Goal: Transaction & Acquisition: Purchase product/service

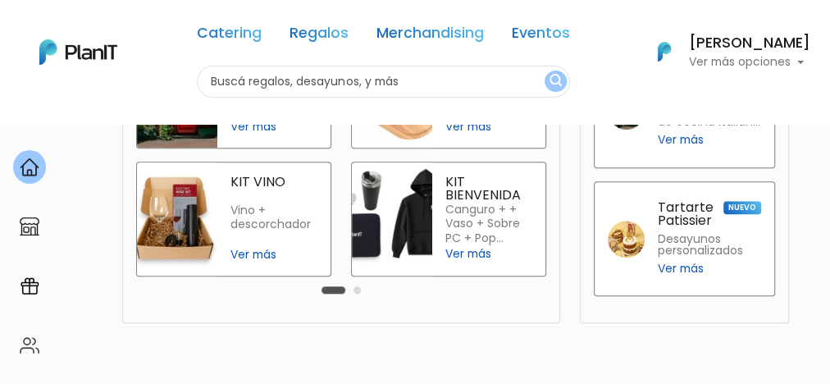
scroll to position [513, 0]
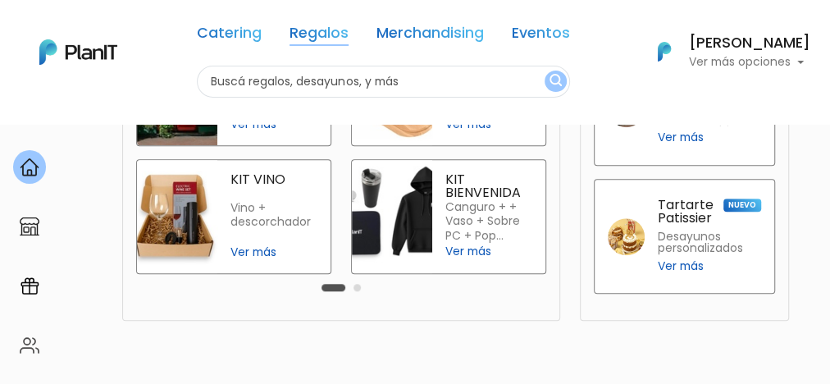
click at [333, 26] on link "Regalos" at bounding box center [319, 36] width 59 height 20
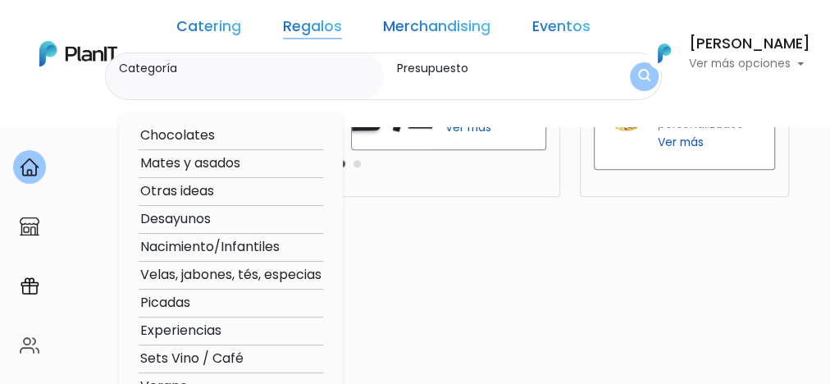
scroll to position [637, 0]
click at [241, 24] on link "Catering" at bounding box center [208, 30] width 65 height 20
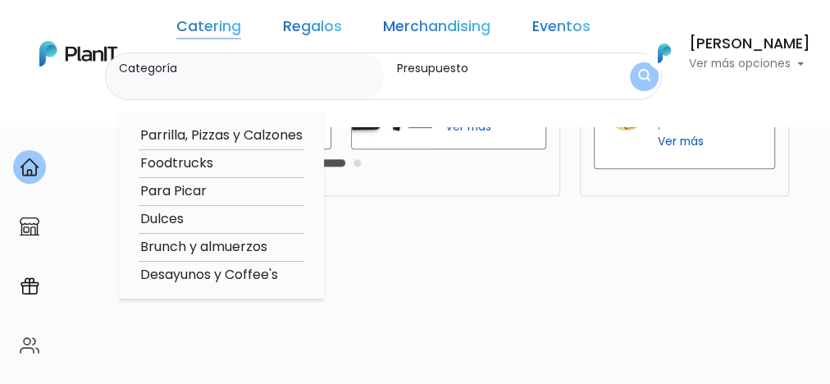
click at [237, 271] on option "Desayunos y Coffee's" at bounding box center [222, 275] width 166 height 21
type input "Desayunos y Coffee's"
type input "$0 - $1000"
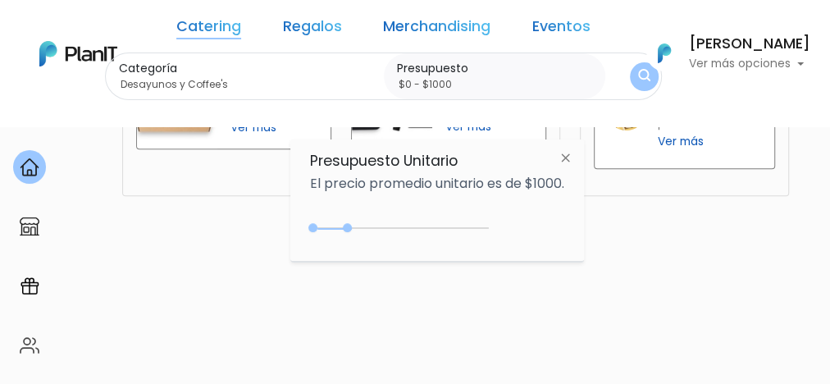
drag, startPoint x: 468, startPoint y: 221, endPoint x: 502, endPoint y: 223, distance: 33.7
click at [502, 223] on div "$1000 $0 0 : 1000 0 1000 0,1000" at bounding box center [437, 231] width 254 height 33
click at [638, 71] on img "submit" at bounding box center [644, 77] width 12 height 16
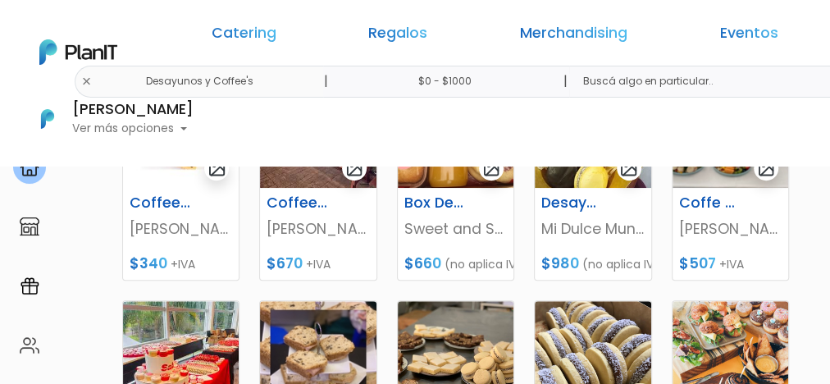
scroll to position [589, 0]
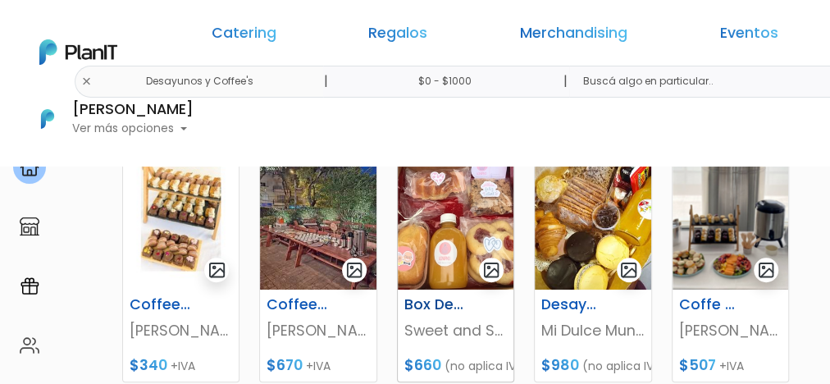
scroll to position [473, 0]
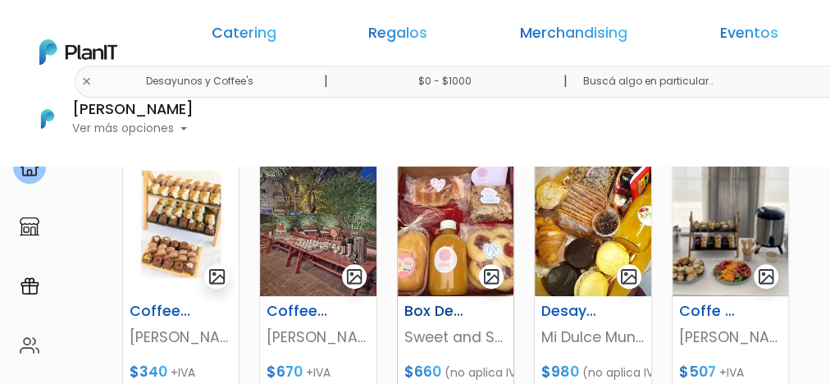
click at [461, 211] on img at bounding box center [456, 224] width 116 height 144
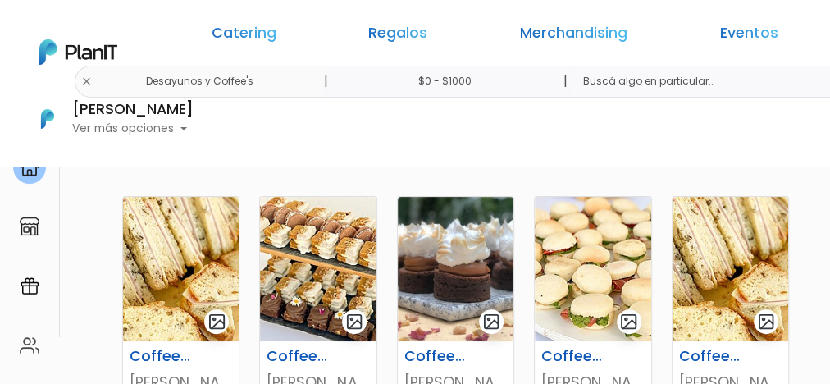
scroll to position [150, 0]
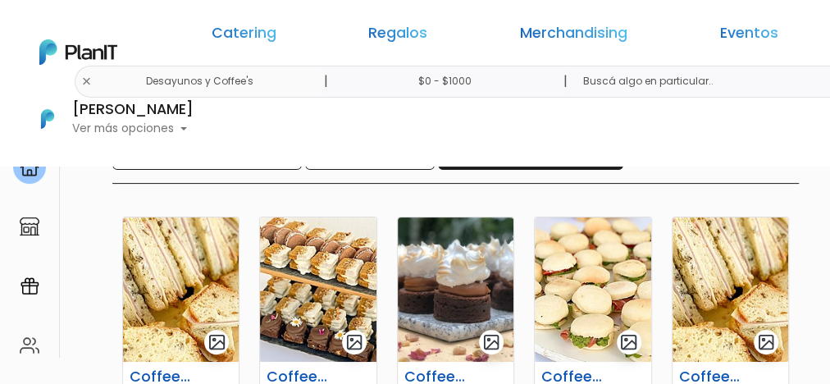
click at [497, 148] on input "Box Meriendas/Desayunos" at bounding box center [530, 156] width 185 height 28
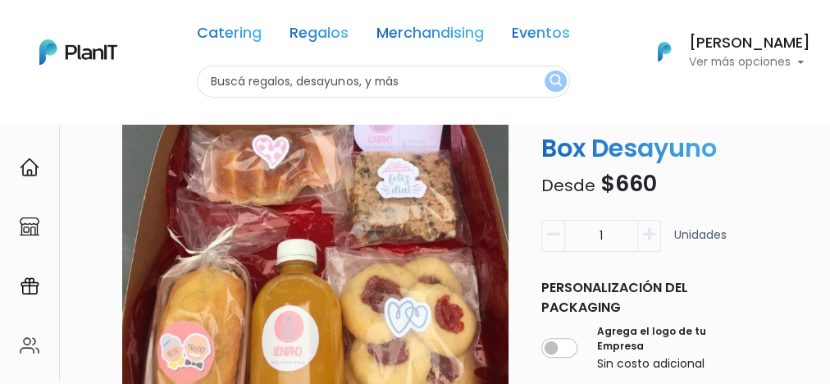
scroll to position [127, 0]
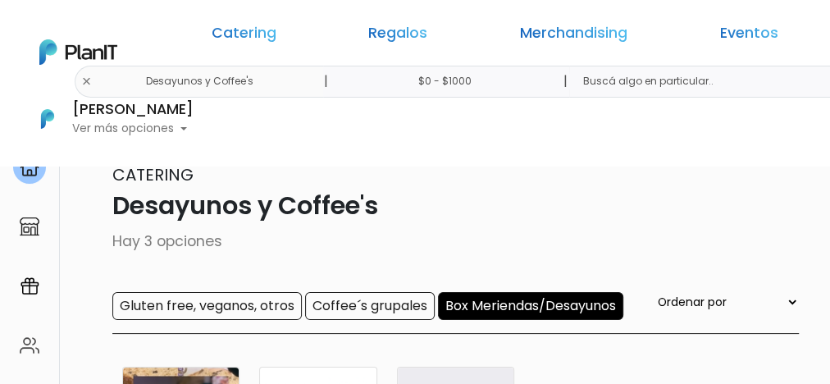
click at [362, 288] on div "Catering Desayunos y Coffee's Hay 3 opciones Gluten free, veganos, otros Coffee…" at bounding box center [415, 247] width 768 height 171
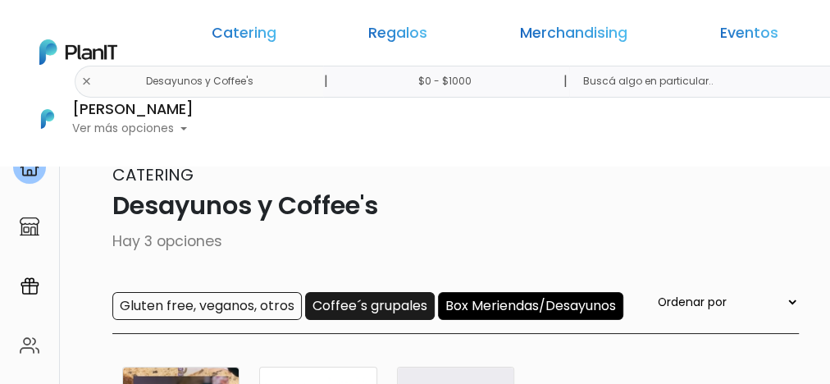
click at [365, 296] on input "Coffee´s grupales" at bounding box center [370, 306] width 130 height 28
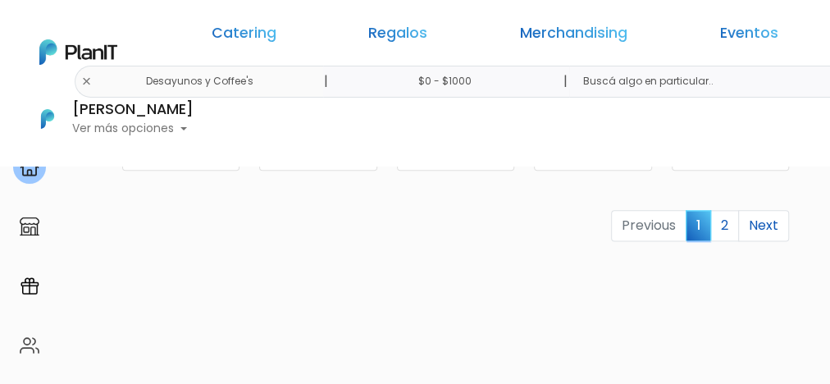
scroll to position [950, 0]
click at [730, 209] on link "2" at bounding box center [724, 224] width 29 height 31
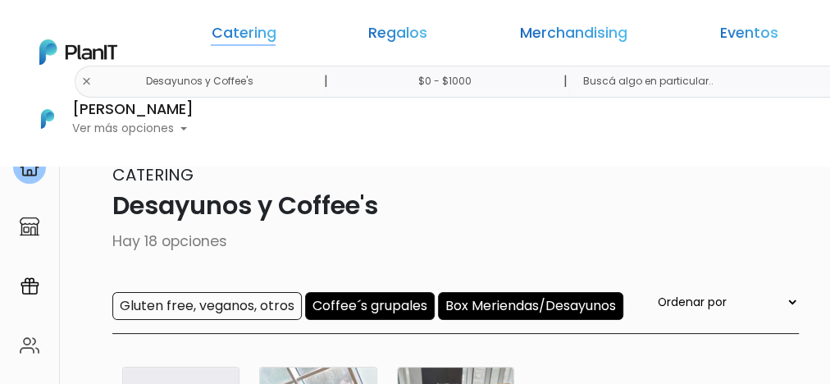
click at [230, 26] on link "Catering" at bounding box center [243, 36] width 65 height 20
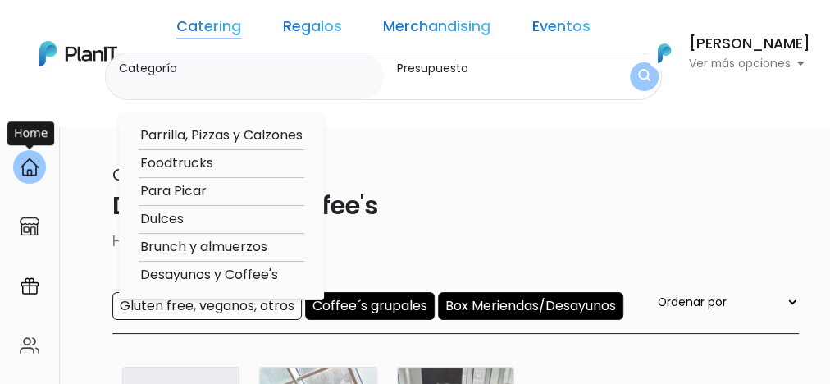
click at [38, 157] on div at bounding box center [29, 167] width 33 height 34
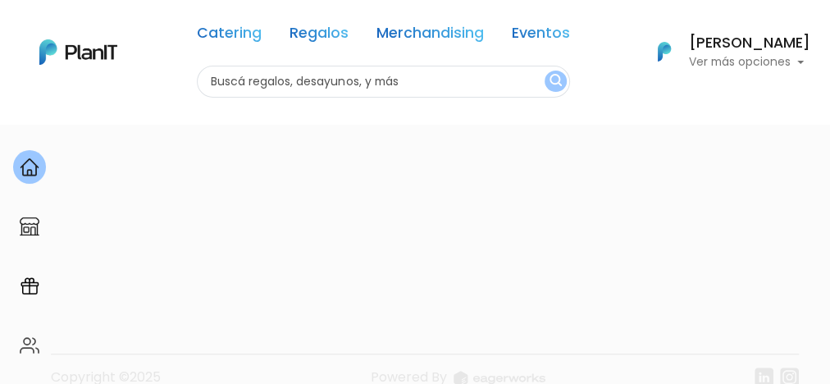
scroll to position [769, 0]
click at [208, 183] on footer "Copyright ©2025 Powered By" at bounding box center [414, 251] width 787 height 322
click at [335, 85] on input "text" at bounding box center [383, 82] width 372 height 32
type input "jugo"
click at [545, 71] on button "submit" at bounding box center [556, 81] width 22 height 21
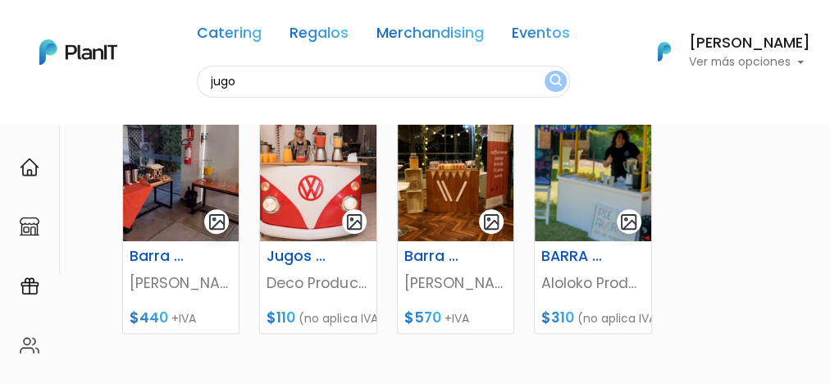
scroll to position [231, 0]
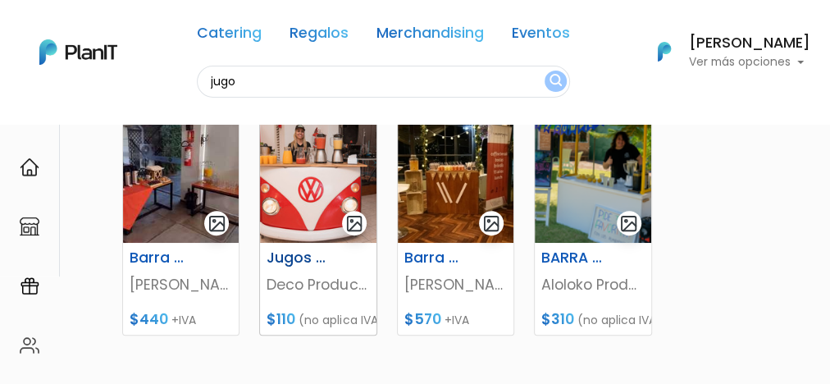
click at [296, 209] on img at bounding box center [318, 170] width 116 height 144
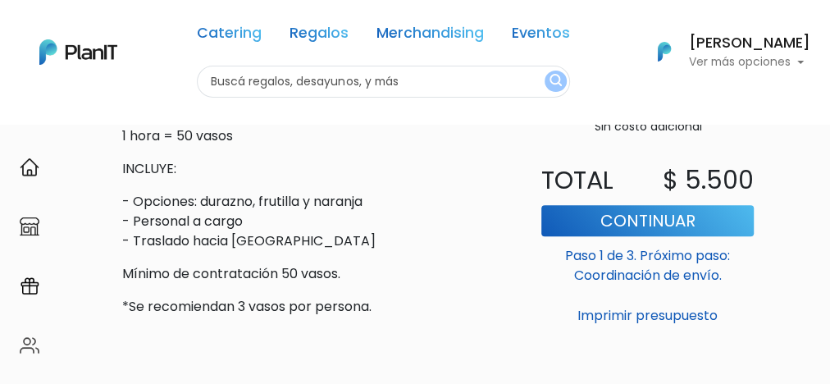
scroll to position [509, 0]
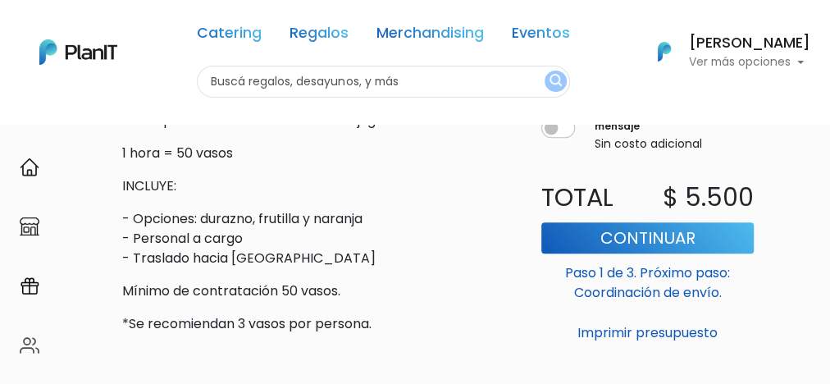
click at [354, 79] on input "text" at bounding box center [383, 82] width 372 height 32
type input "jugo"
click at [545, 71] on button "submit" at bounding box center [556, 81] width 22 height 21
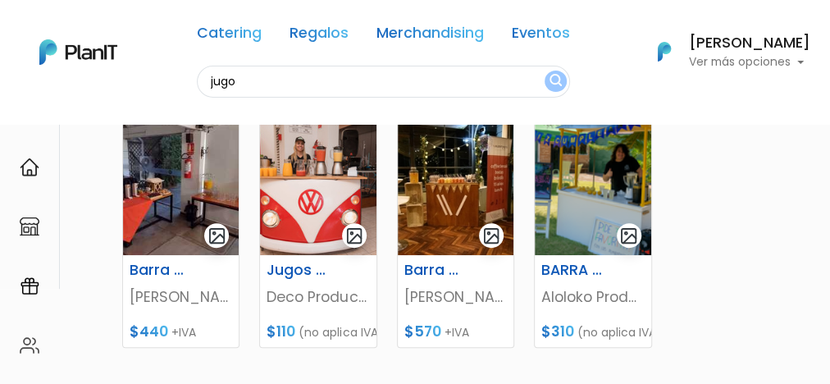
scroll to position [220, 0]
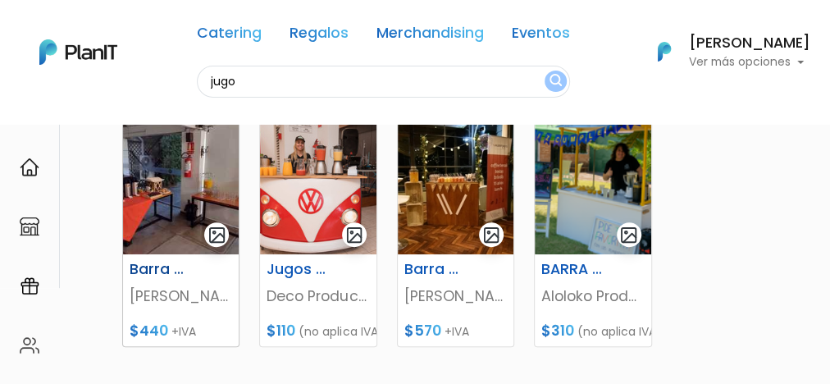
click at [155, 203] on img at bounding box center [181, 182] width 116 height 144
click at [420, 240] on img at bounding box center [456, 182] width 116 height 144
click at [600, 197] on img at bounding box center [593, 182] width 116 height 144
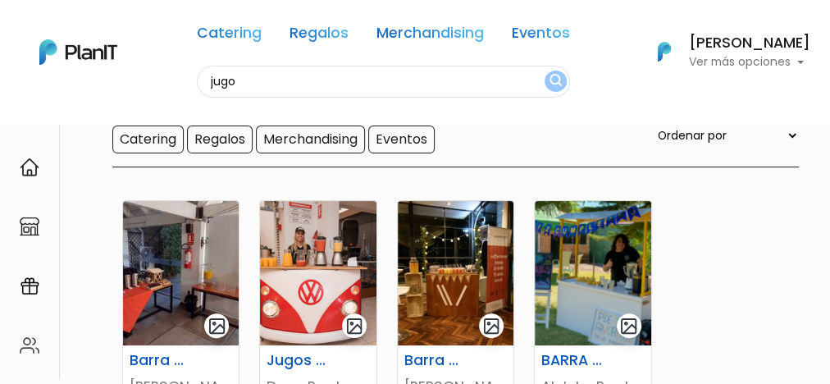
scroll to position [0, 0]
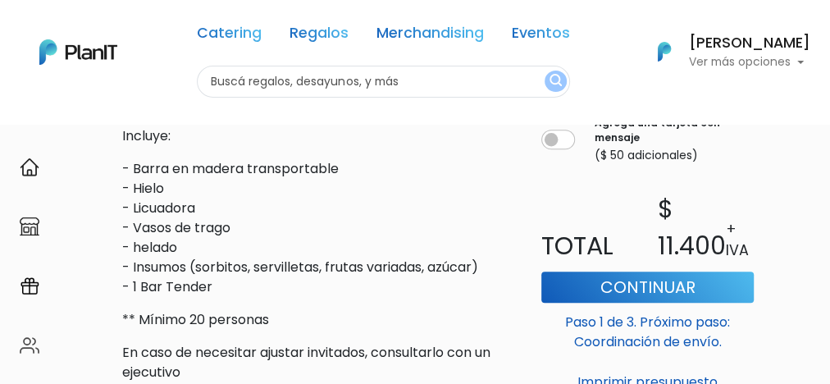
scroll to position [636, 0]
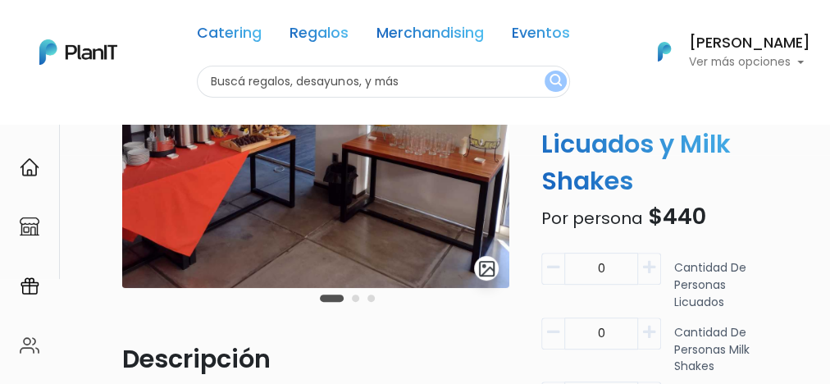
scroll to position [142, 0]
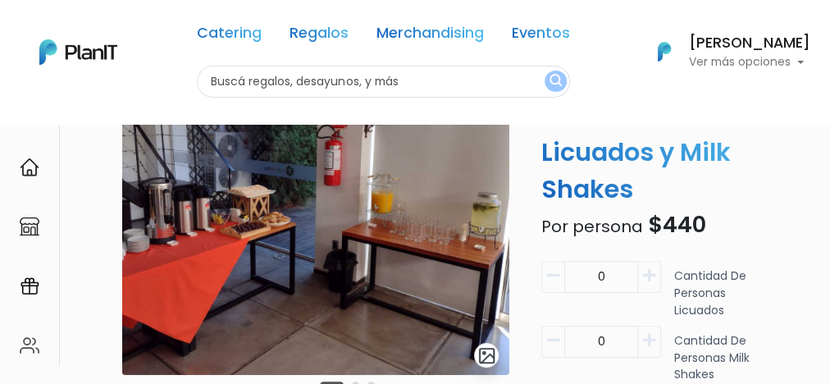
click at [472, 247] on img at bounding box center [315, 198] width 386 height 354
